Goal: Check status: Check status

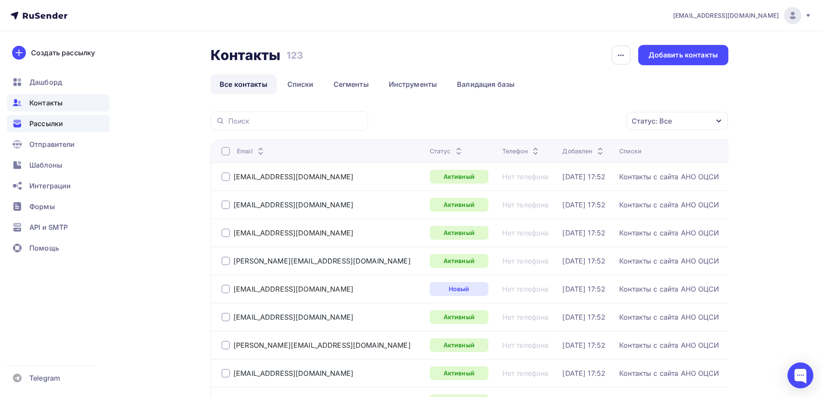
click at [59, 118] on span "Рассылки" at bounding box center [46, 123] width 34 height 10
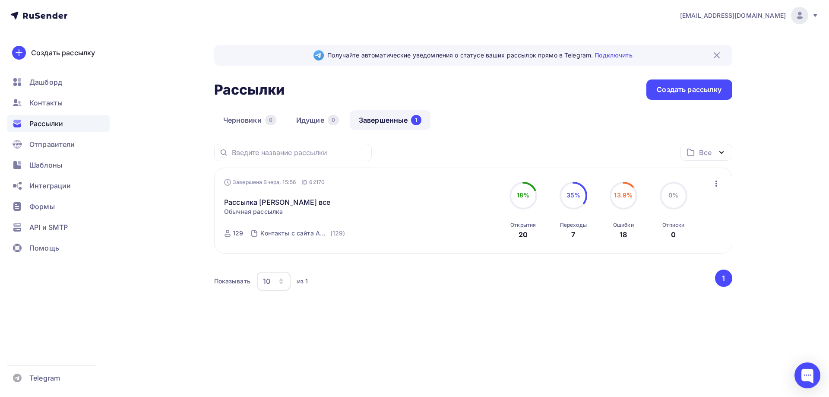
click at [621, 228] on div "Ошибки 18" at bounding box center [623, 227] width 21 height 23
click at [715, 183] on icon "button" at bounding box center [716, 183] width 10 height 10
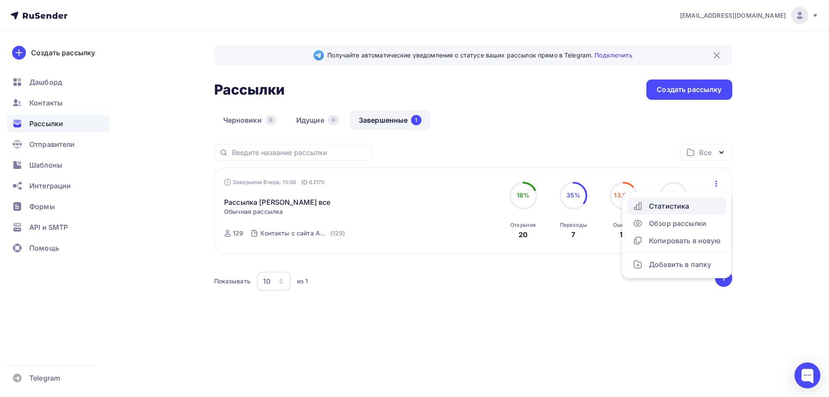
click at [699, 199] on link "Статистика" at bounding box center [676, 205] width 99 height 17
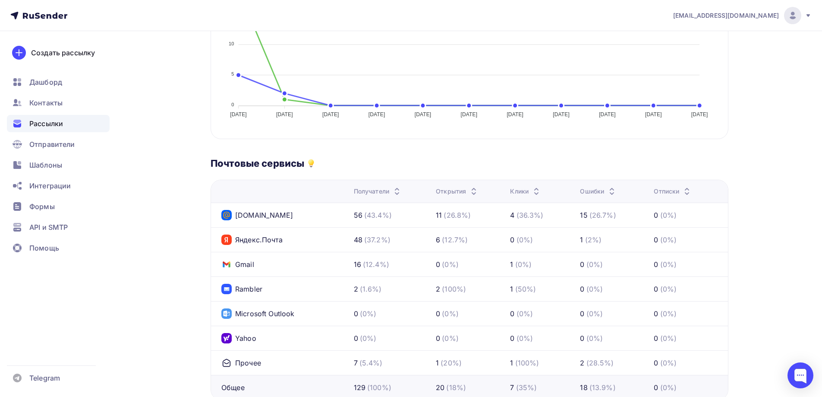
scroll to position [302, 0]
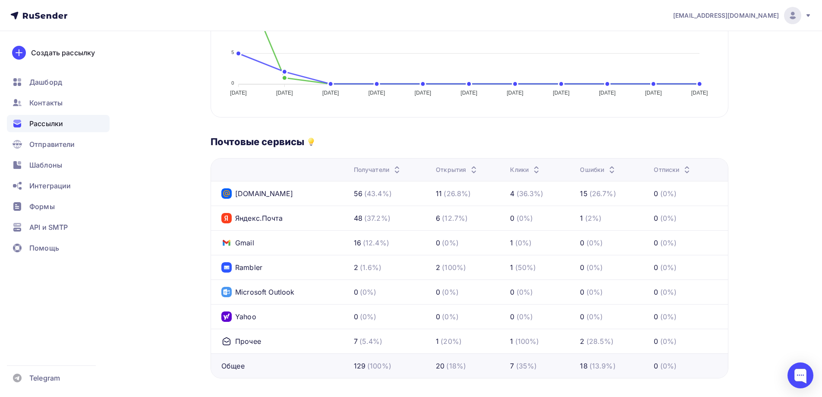
click at [602, 169] on div "Ошибки" at bounding box center [598, 169] width 37 height 9
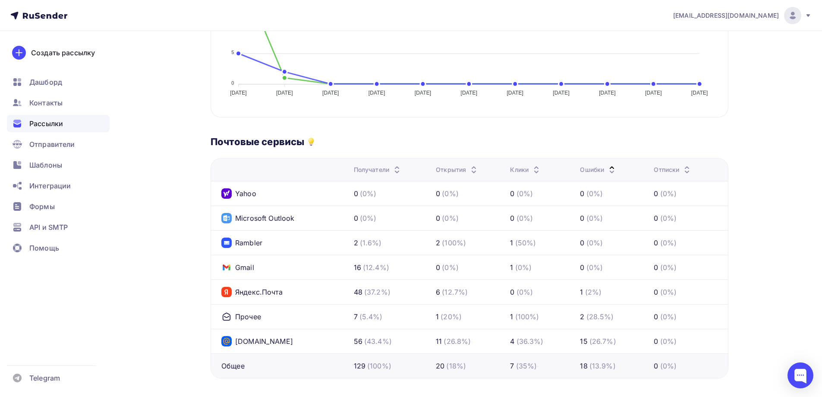
click at [597, 167] on div "Ошибки" at bounding box center [598, 169] width 37 height 9
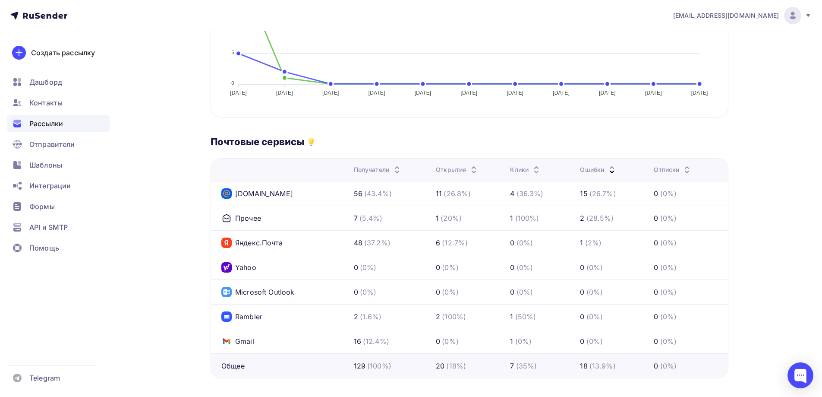
click at [606, 190] on div "(26.7%)" at bounding box center [603, 193] width 27 height 10
drag, startPoint x: 605, startPoint y: 192, endPoint x: 555, endPoint y: 193, distance: 50.1
click at [555, 193] on tr "Mail.ru 56 (43.4%) 11 (26.8%) 4 (36.3%) 15 (26.7%) 0 (0%)" at bounding box center [469, 193] width 517 height 25
click at [621, 193] on div "15 (26.7%)" at bounding box center [613, 193] width 67 height 10
drag, startPoint x: 621, startPoint y: 193, endPoint x: 581, endPoint y: 193, distance: 39.7
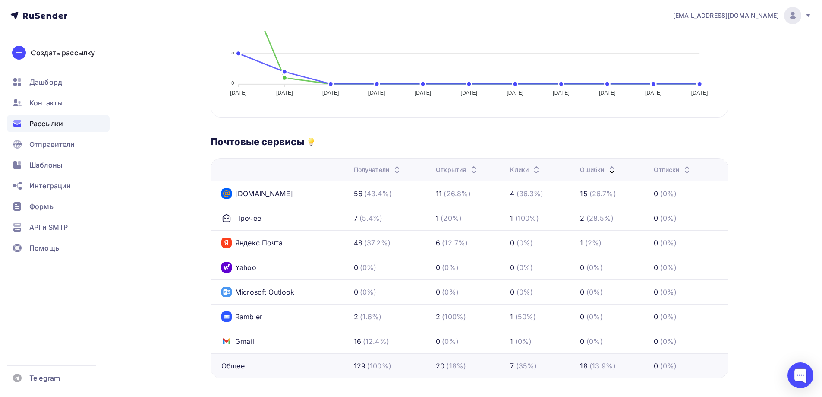
click at [581, 193] on div "15 (26.7%)" at bounding box center [613, 193] width 67 height 10
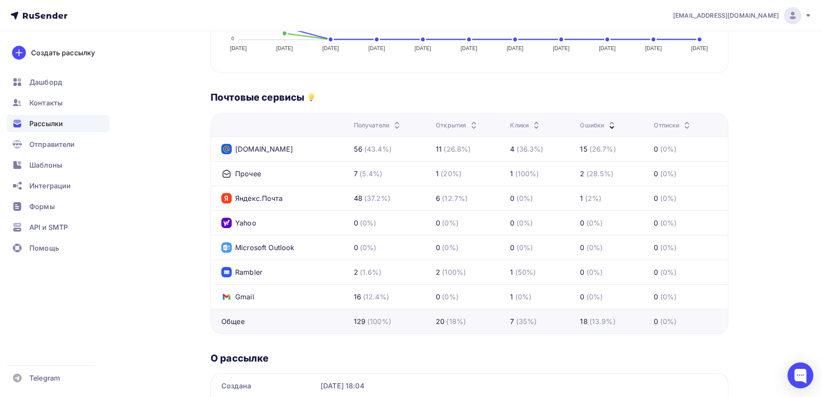
scroll to position [388, 0]
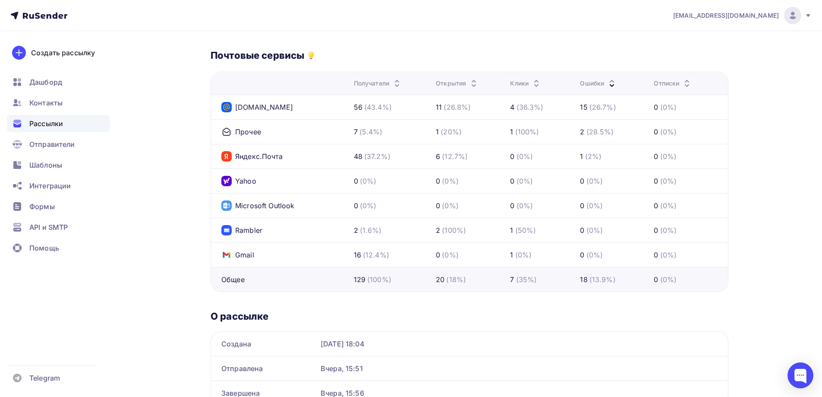
drag, startPoint x: 536, startPoint y: 255, endPoint x: 481, endPoint y: 255, distance: 55.3
click at [481, 255] on tr "Gmail 16 (12.4%) 0 (0%) 1 (0%) 0 (0%) 0 (0%)" at bounding box center [469, 254] width 517 height 25
drag, startPoint x: 600, startPoint y: 256, endPoint x: 661, endPoint y: 255, distance: 61.3
click at [661, 255] on tr "Gmail 16 (12.4%) 0 (0%) 1 (0%) 0 (0%) 0 (0%)" at bounding box center [469, 254] width 517 height 25
click at [619, 255] on div "0 (0%)" at bounding box center [613, 255] width 67 height 10
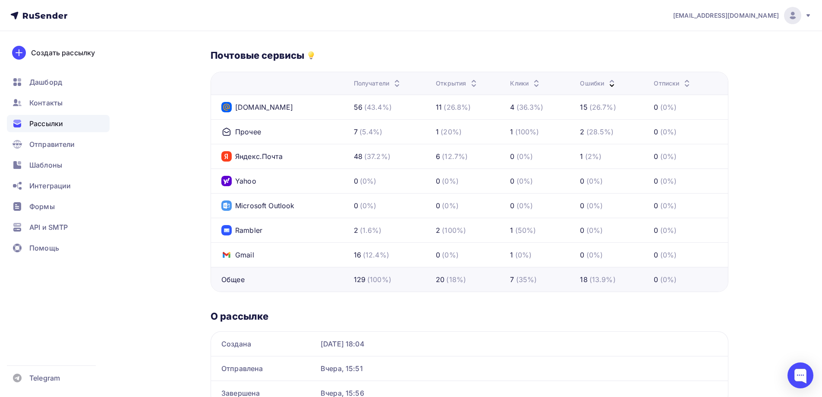
click at [608, 79] on icon at bounding box center [612, 81] width 10 height 10
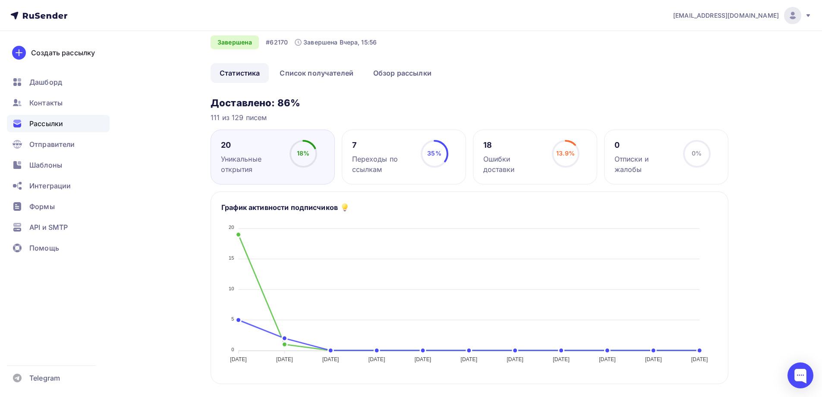
scroll to position [0, 0]
